Goal: Use online tool/utility: Use online tool/utility

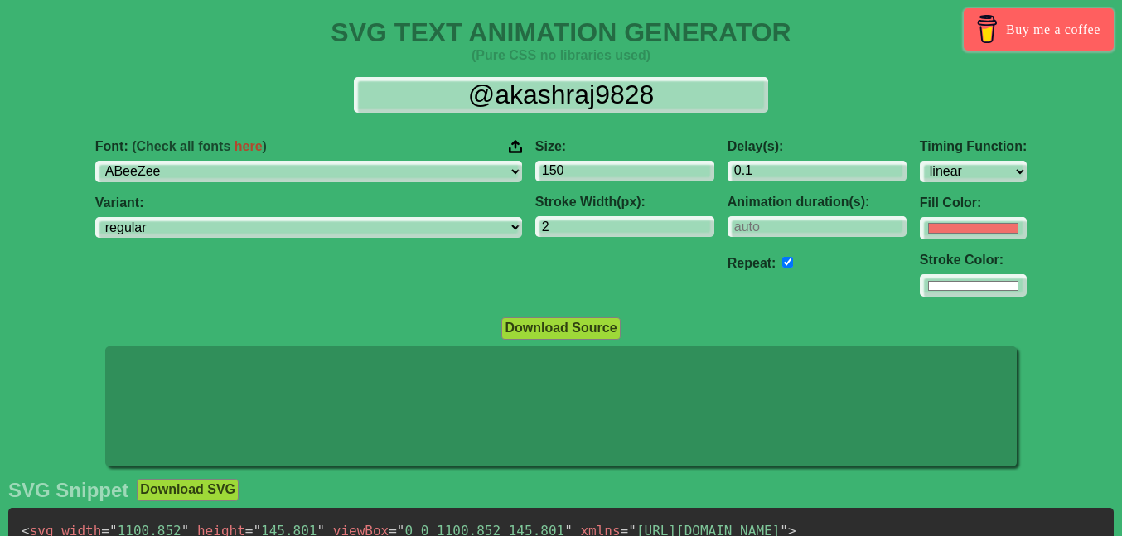
select select "linear"
click at [782, 262] on input "checkbox" at bounding box center [787, 262] width 11 height 11
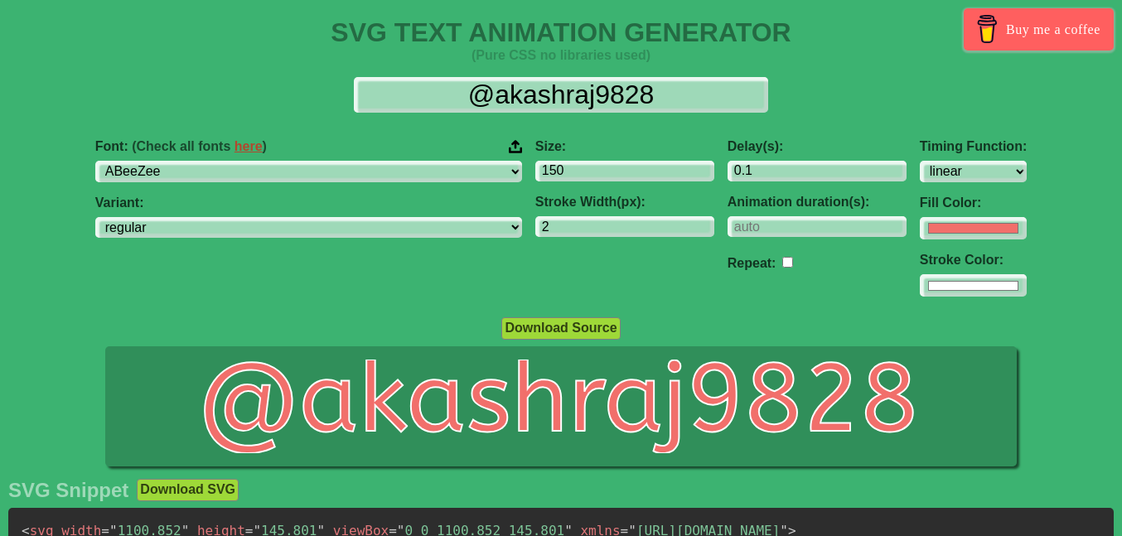
click at [782, 262] on input "checkbox" at bounding box center [787, 262] width 11 height 11
checkbox input "true"
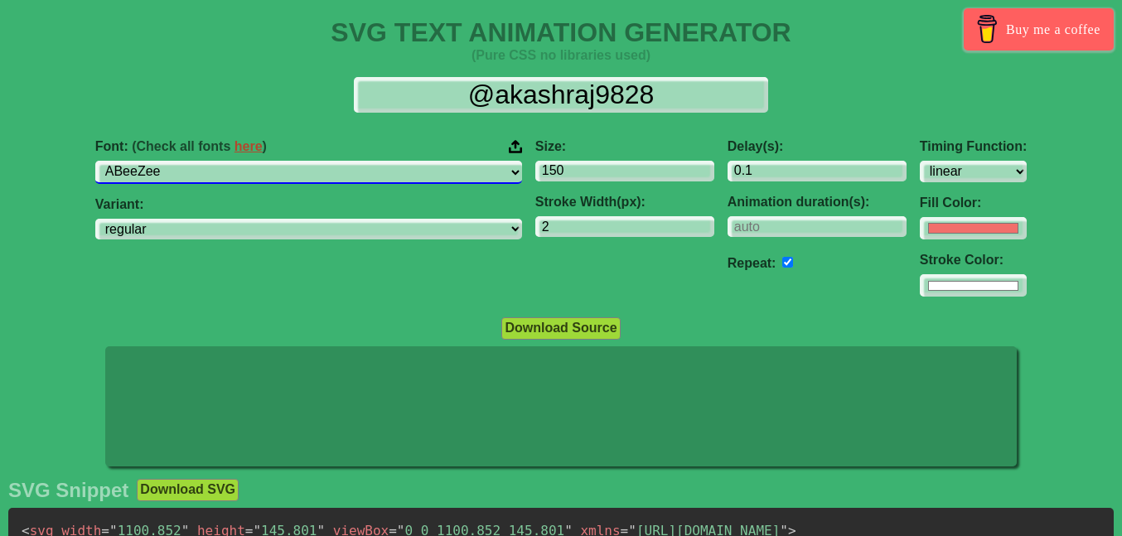
click at [191, 161] on select "ABeeZee [PERSON_NAME] Display AR One Sans [PERSON_NAME] Libre Aboreto Abril Fat…" at bounding box center [308, 172] width 427 height 22
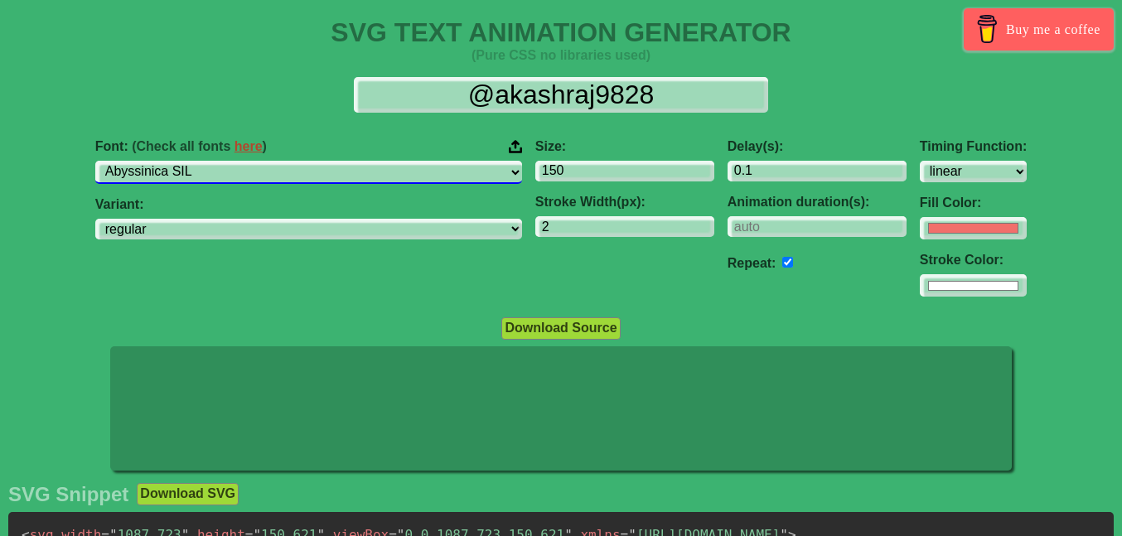
click at [191, 161] on select "ABeeZee [PERSON_NAME] Display AR One Sans [PERSON_NAME] Libre Aboreto Abril Fat…" at bounding box center [308, 172] width 427 height 22
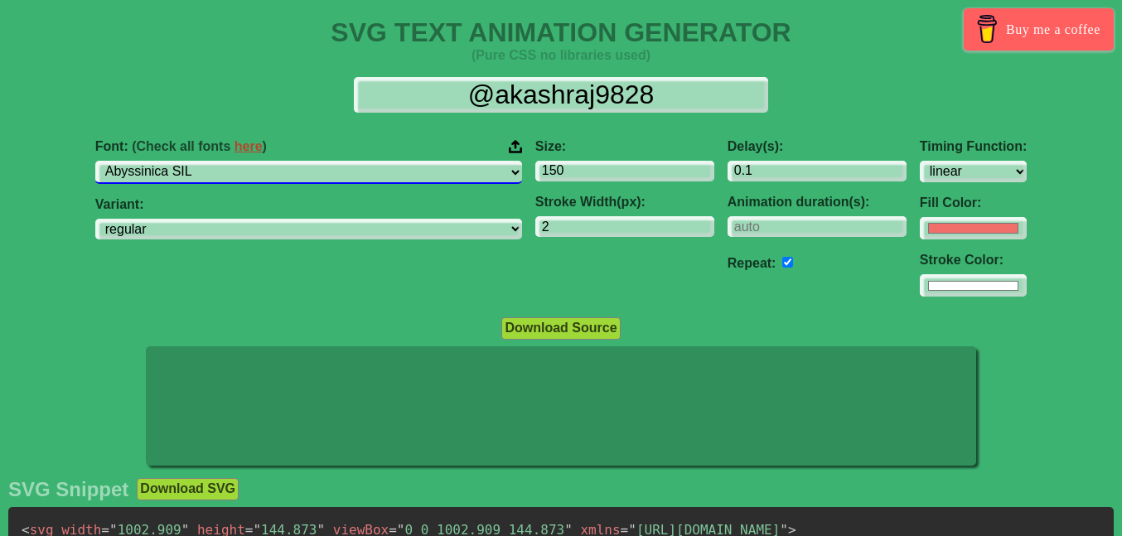
click at [191, 161] on select "ABeeZee [PERSON_NAME] Display AR One Sans [PERSON_NAME] Libre Aboreto Abril Fat…" at bounding box center [308, 172] width 427 height 22
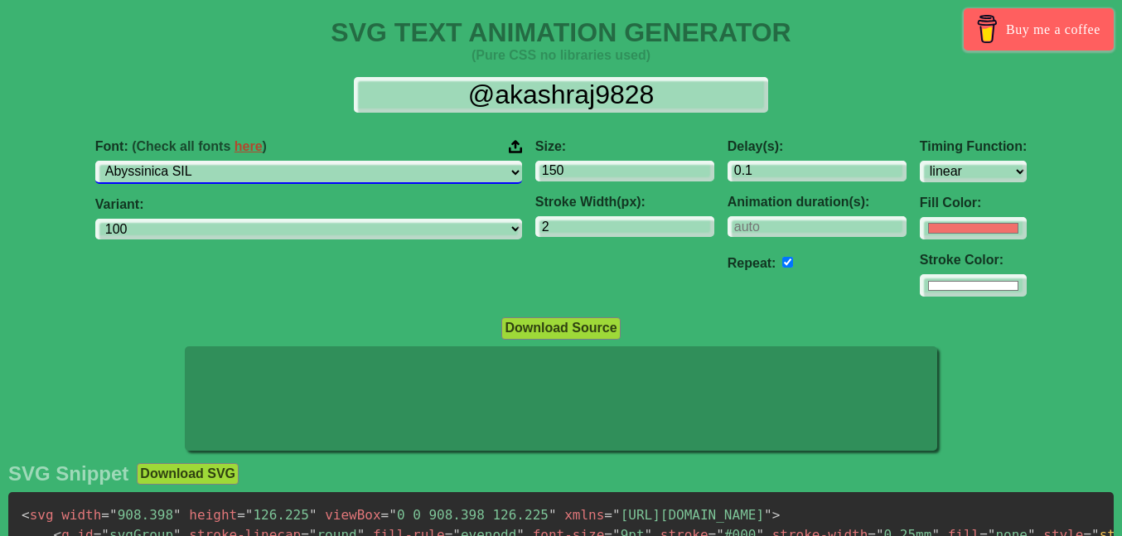
select select "Ancizar Serif"
click at [191, 161] on select "ABeeZee [PERSON_NAME] Display AR One Sans [PERSON_NAME] Libre Aboreto Abril Fat…" at bounding box center [308, 172] width 427 height 22
select select "300"
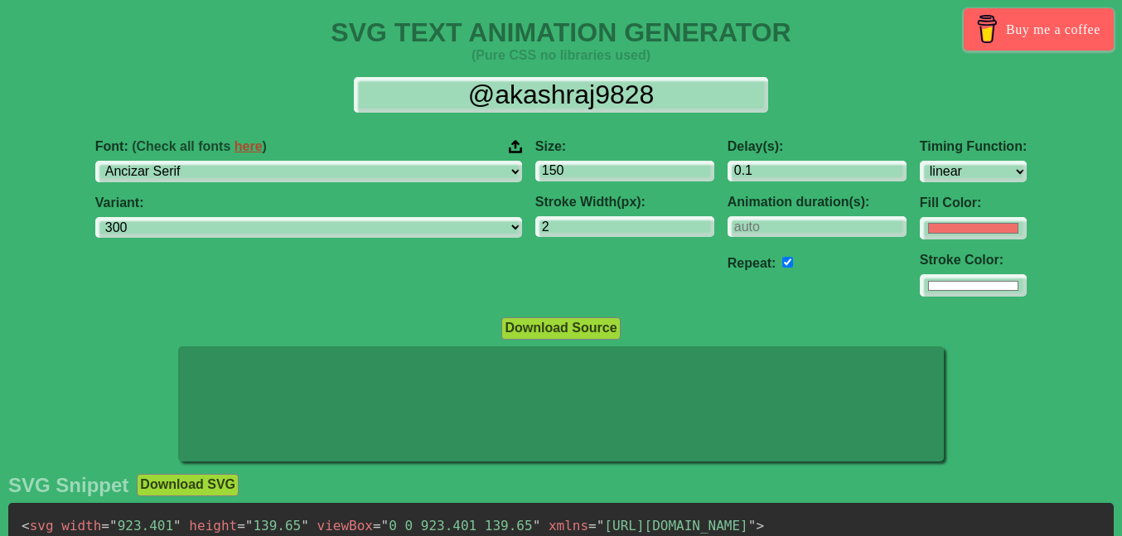
click at [400, 158] on div "Font: (Check all fonts here ) ABeeZee [PERSON_NAME] Display AR One Sans [PERSON…" at bounding box center [308, 160] width 427 height 43
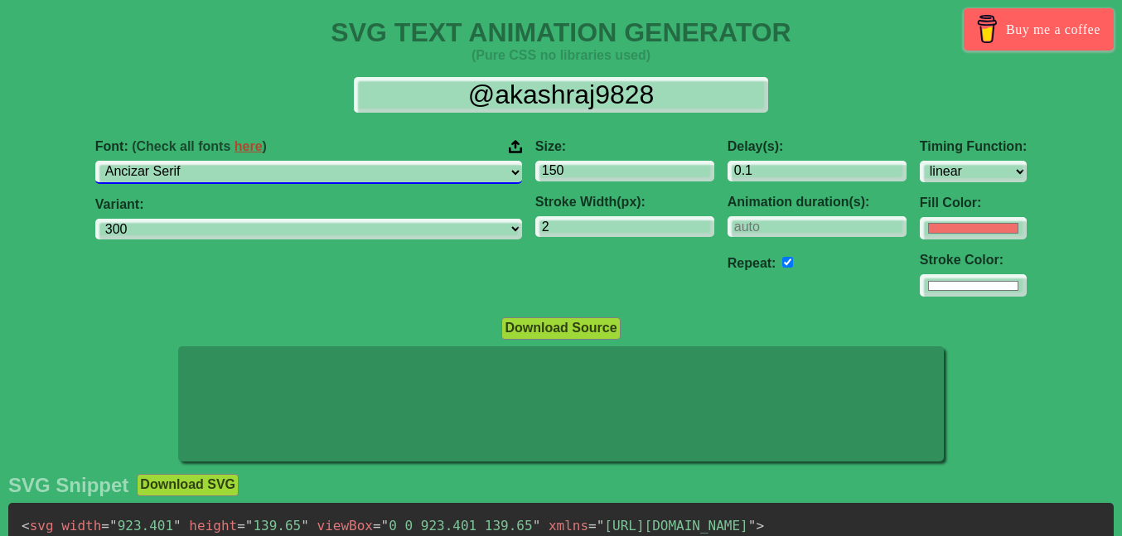
select select "Assistant"
click at [191, 161] on select "ABeeZee [PERSON_NAME] Display AR One Sans [PERSON_NAME] Libre Aboreto Abril Fat…" at bounding box center [308, 172] width 427 height 22
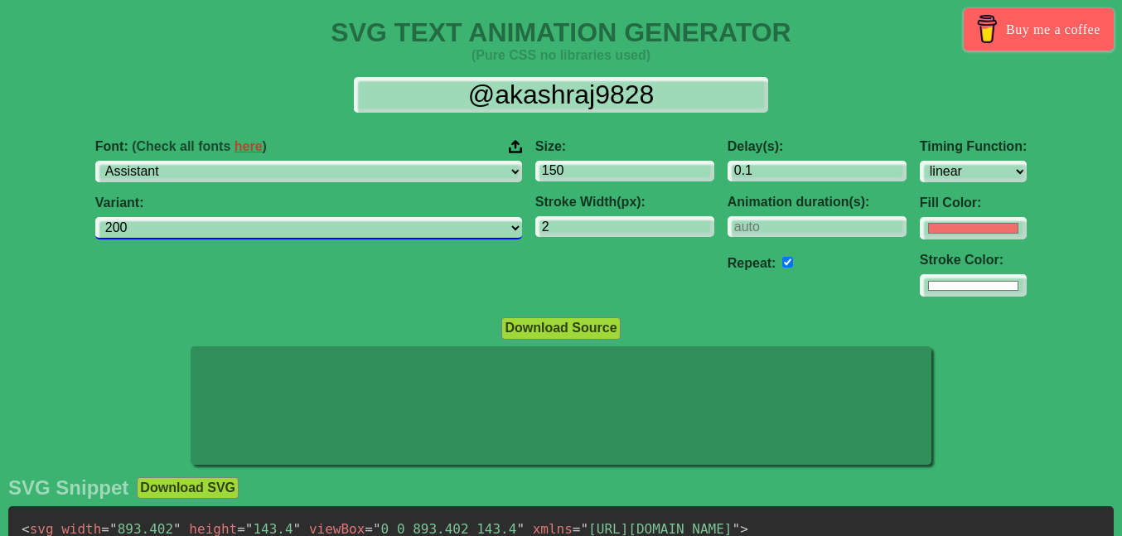
select select "700"
click at [191, 217] on select "200 300 regular [CREDIT_CARD_NUMBER]" at bounding box center [308, 228] width 427 height 22
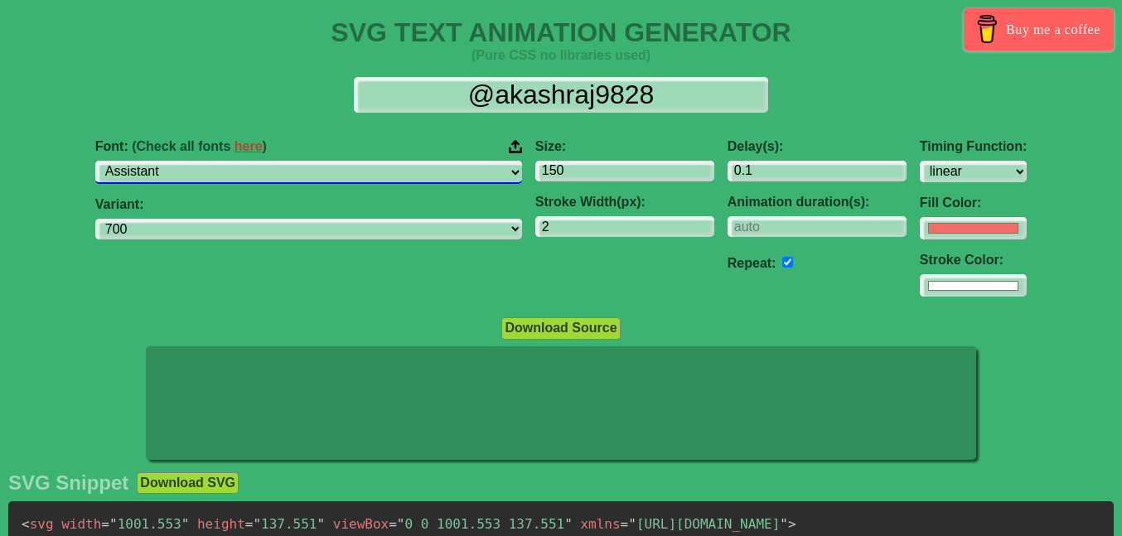
click at [191, 161] on select "ABeeZee [PERSON_NAME] Display AR One Sans [PERSON_NAME] Libre Aboreto Abril Fat…" at bounding box center [308, 172] width 427 height 22
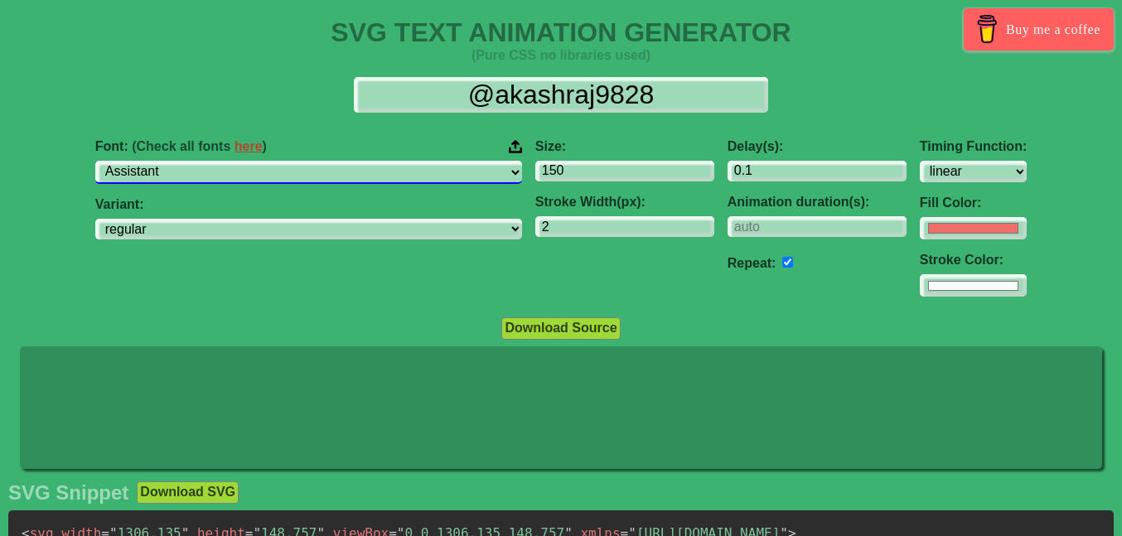
select select "[PERSON_NAME] Mono"
click at [191, 161] on select "ABeeZee [PERSON_NAME] Display AR One Sans [PERSON_NAME] Libre Aboreto Abril Fat…" at bounding box center [308, 172] width 427 height 22
select select "100"
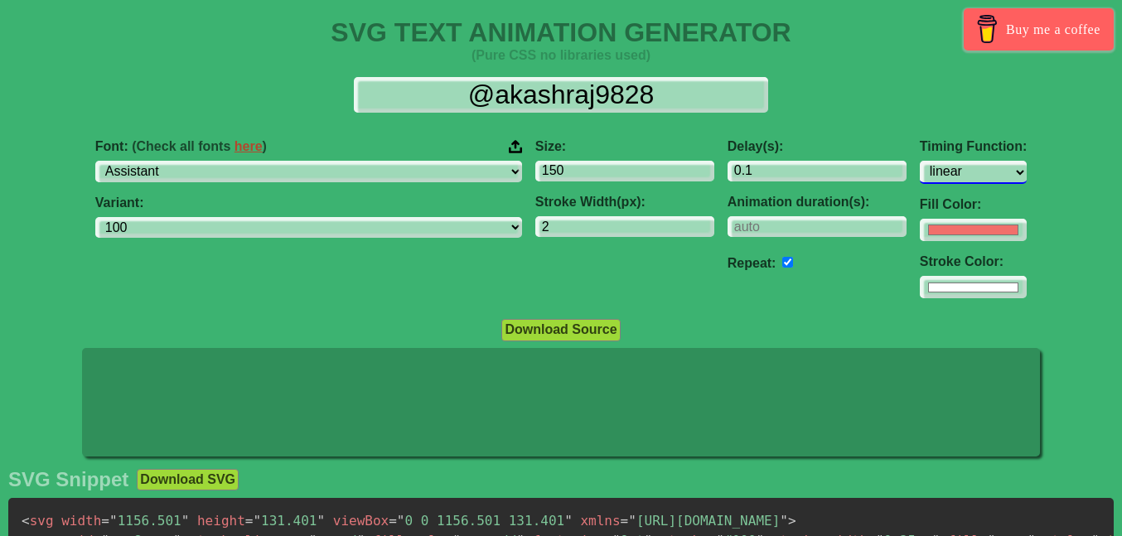
select select "ease-out"
click at [920, 161] on select "ease ease-in ease-out ease-in-out linear step-start step-end" at bounding box center [973, 172] width 107 height 22
select select "700"
click at [920, 161] on select "ease ease-in ease-out ease-in-out linear step-start step-end" at bounding box center [973, 172] width 107 height 22
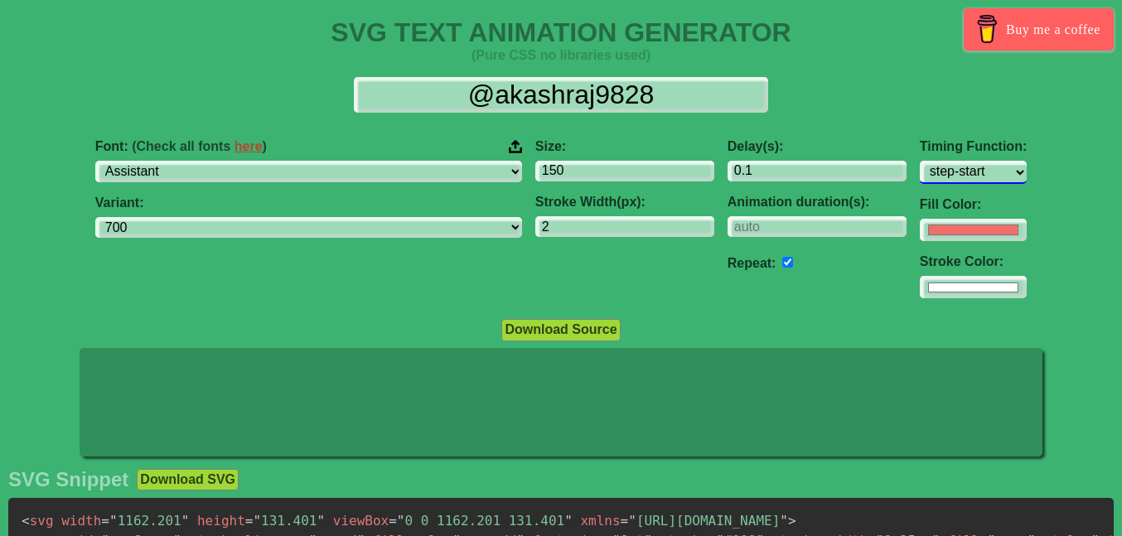
click at [920, 161] on select "ease ease-in ease-out ease-in-out linear step-start step-end" at bounding box center [973, 172] width 107 height 22
select select "ease-in-out"
click at [920, 161] on select "ease ease-in ease-out ease-in-out linear step-start step-end" at bounding box center [973, 172] width 107 height 22
